Goal: Task Accomplishment & Management: Manage account settings

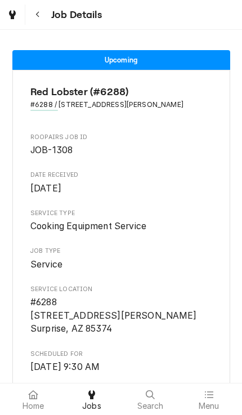
click at [26, 395] on div at bounding box center [33, 395] width 14 height 14
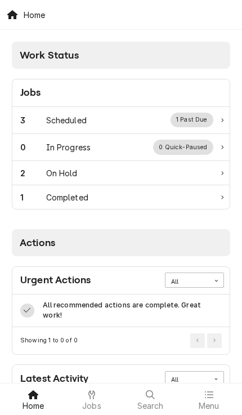
click at [143, 118] on div "3 Scheduled 1 Past Due" at bounding box center [116, 120] width 193 height 15
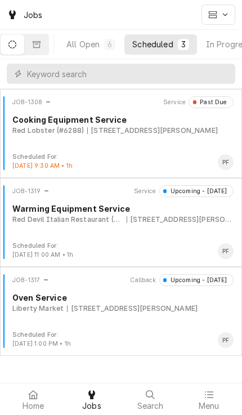
click at [184, 145] on div "JOB-1308 Service Past Due Cooking Equipment Service Red Lobster (#6288) [STREET…" at bounding box center [121, 124] width 233 height 56
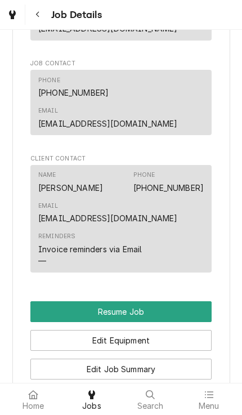
scroll to position [876, 0]
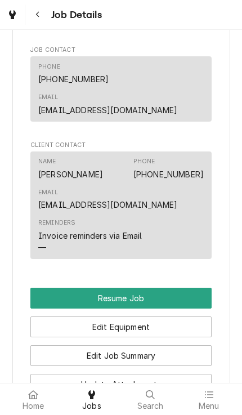
click at [196, 287] on button "Resume Job" at bounding box center [120, 297] width 181 height 21
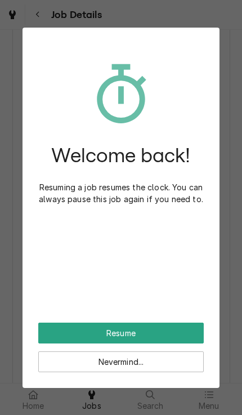
click at [189, 326] on button "Resume" at bounding box center [120, 332] width 165 height 21
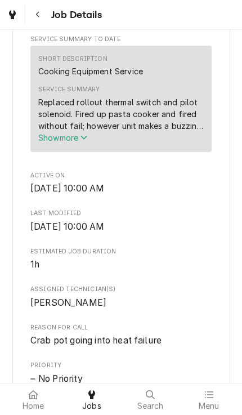
scroll to position [390, 0]
click at [71, 133] on span "Show more" at bounding box center [63, 138] width 50 height 10
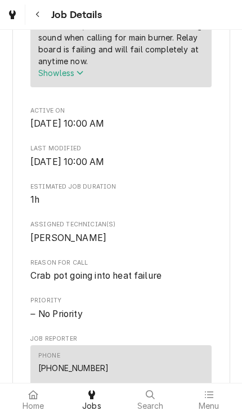
scroll to position [479, 0]
